Goal: Task Accomplishment & Management: Complete application form

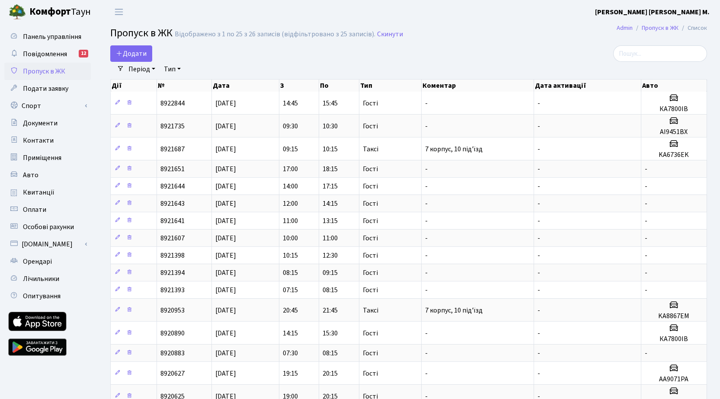
select select "25"
click at [134, 51] on span "Додати" at bounding box center [131, 54] width 31 height 10
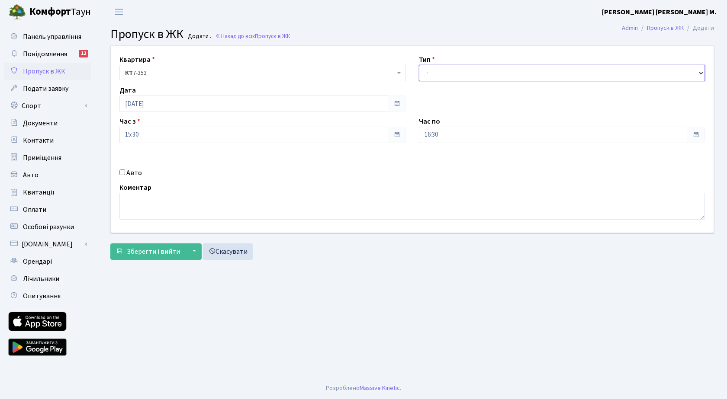
click at [454, 70] on select "- Доставка Таксі Гості Сервіс" at bounding box center [562, 73] width 286 height 16
select select "3"
click at [419, 65] on select "- Доставка Таксі Гості Сервіс" at bounding box center [562, 73] width 286 height 16
click at [151, 137] on input "15:30" at bounding box center [253, 135] width 269 height 16
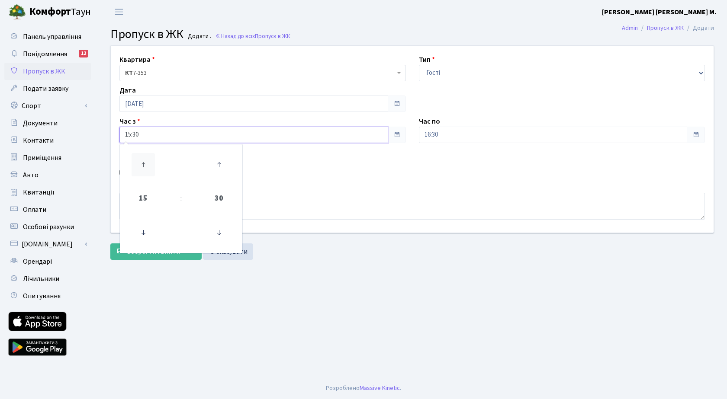
click at [144, 162] on icon at bounding box center [142, 164] width 23 height 23
type input "16:30"
click at [463, 138] on input "16:30" at bounding box center [553, 135] width 269 height 16
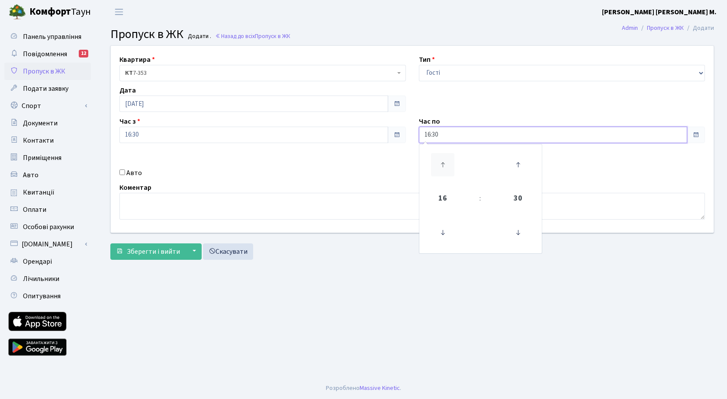
click at [439, 163] on icon at bounding box center [442, 164] width 23 height 23
click at [439, 161] on icon at bounding box center [442, 164] width 23 height 23
type input "18:30"
click at [163, 251] on span "Зберегти і вийти" at bounding box center [153, 252] width 53 height 10
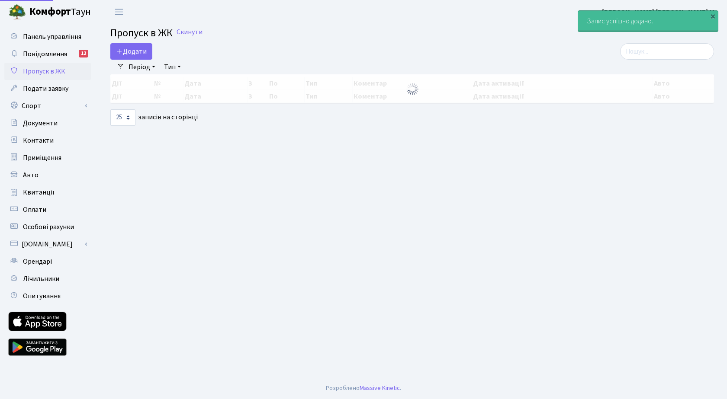
select select "25"
